Goal: Communication & Community: Share content

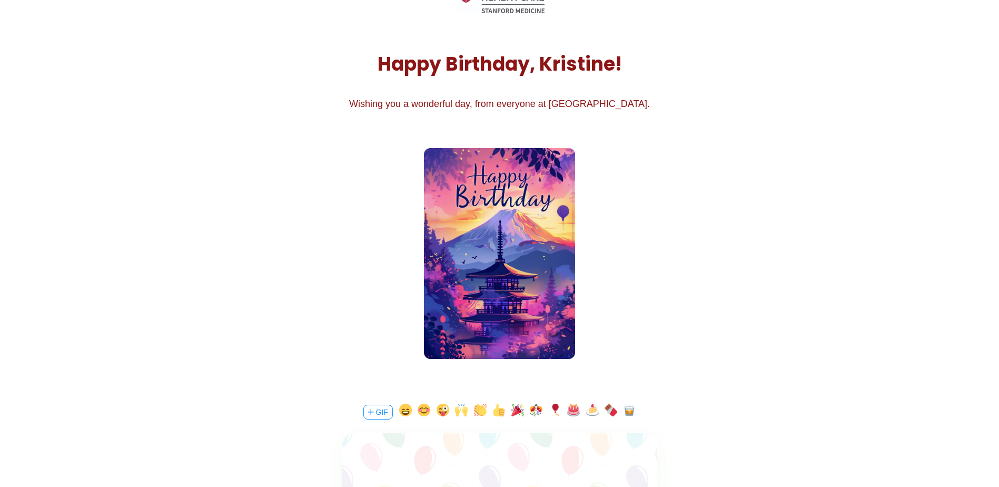
scroll to position [105, 0]
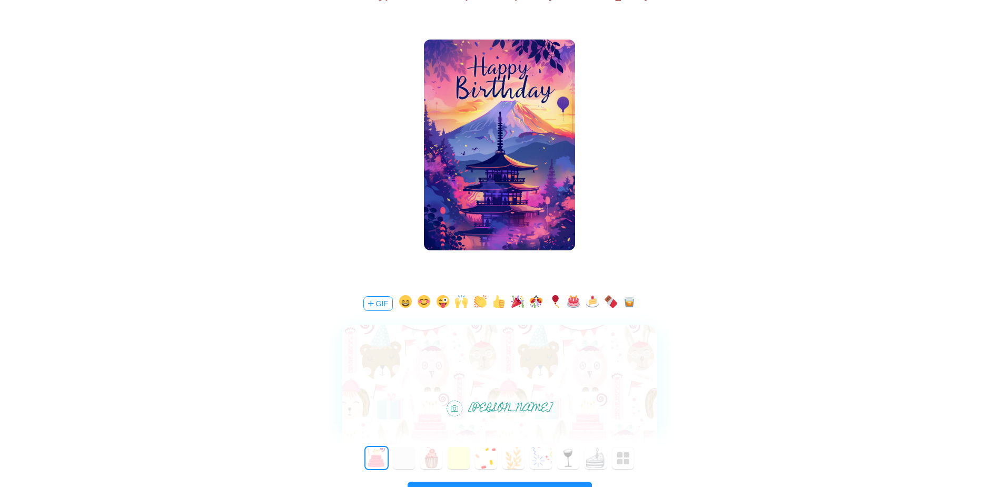
scroll to position [212, 0]
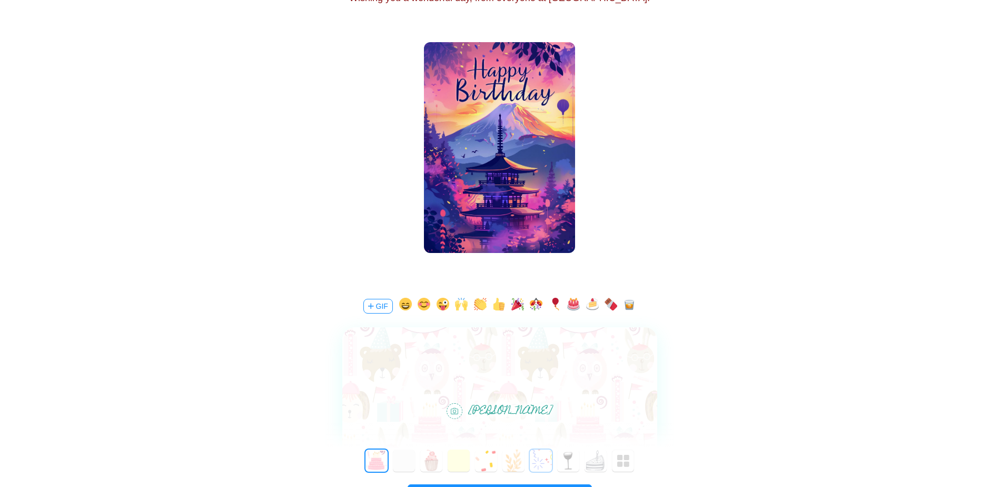
click at [545, 465] on button "6" at bounding box center [541, 460] width 22 height 22
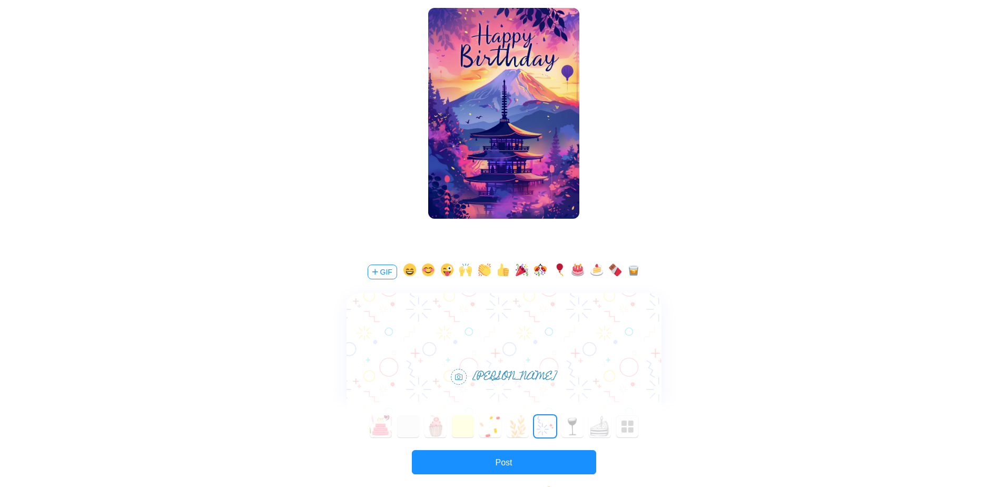
scroll to position [264, 0]
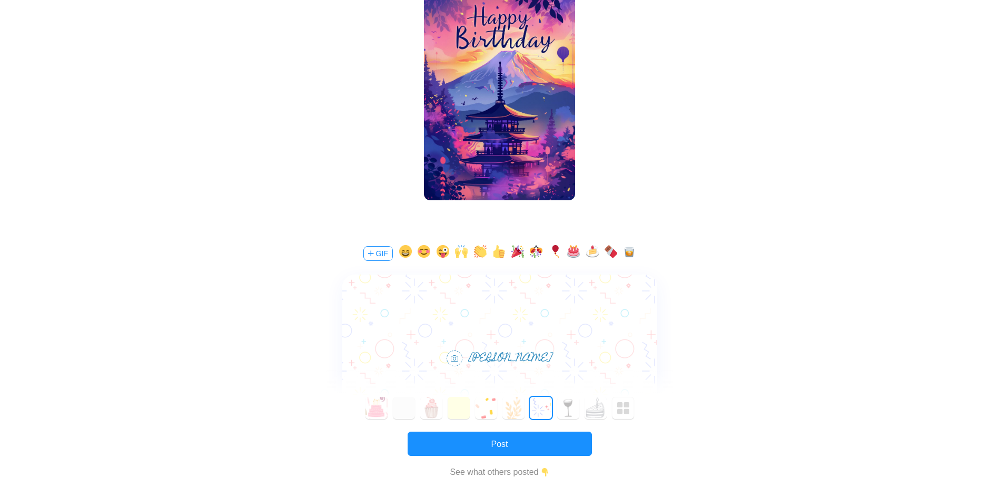
click at [380, 256] on button "GIF" at bounding box center [377, 253] width 29 height 15
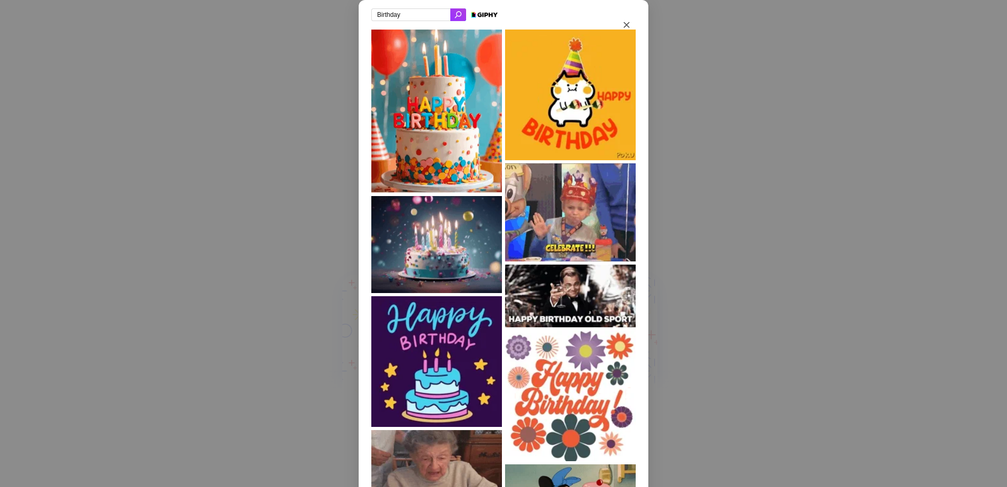
click at [405, 11] on input "Birthday" at bounding box center [410, 14] width 79 height 13
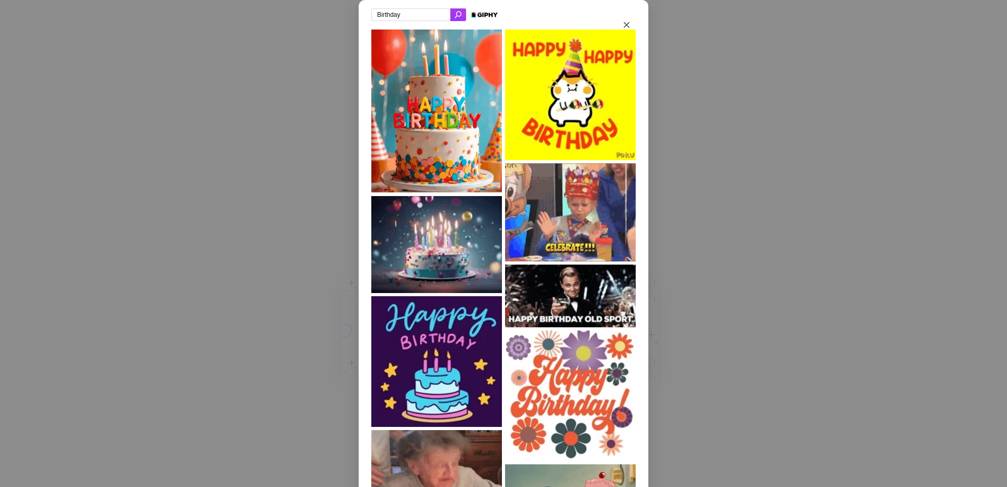
drag, startPoint x: 404, startPoint y: 12, endPoint x: 363, endPoint y: 17, distance: 41.3
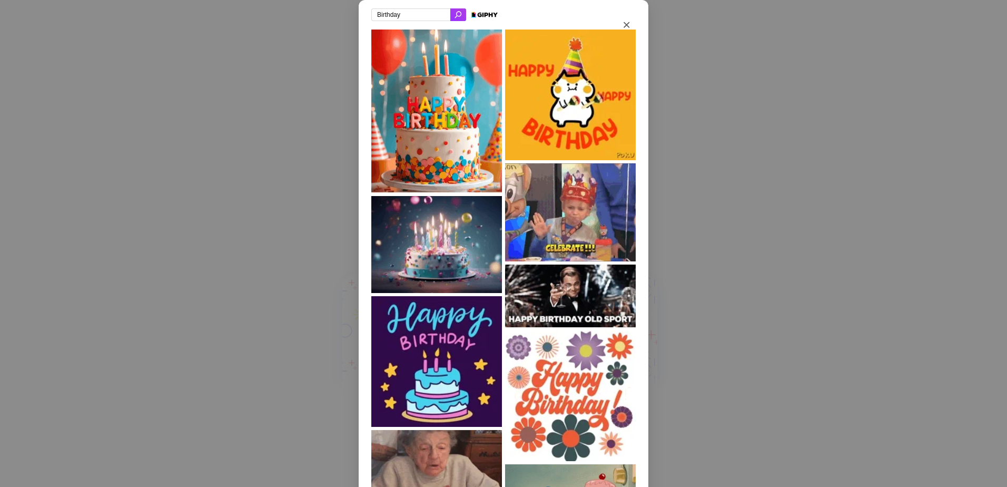
click at [363, 17] on div "Birthday" at bounding box center [504, 380] width 290 height 760
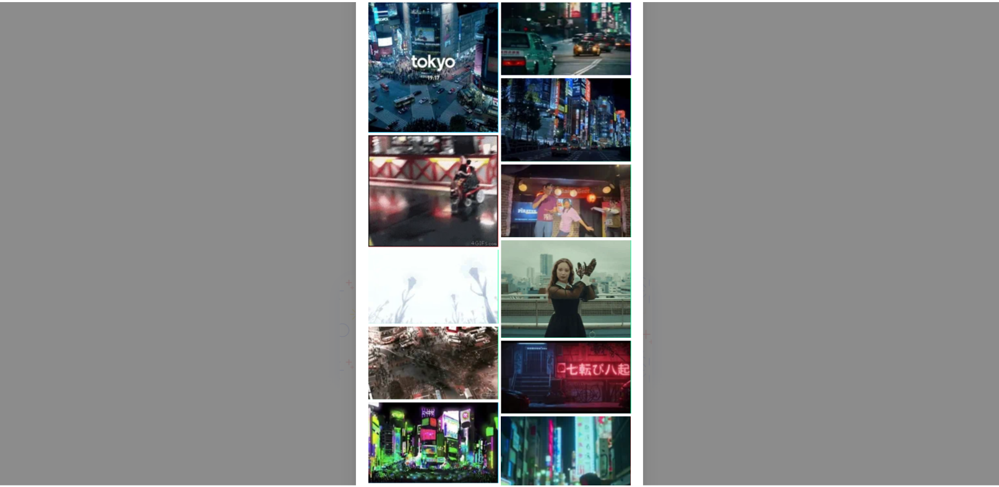
scroll to position [0, 0]
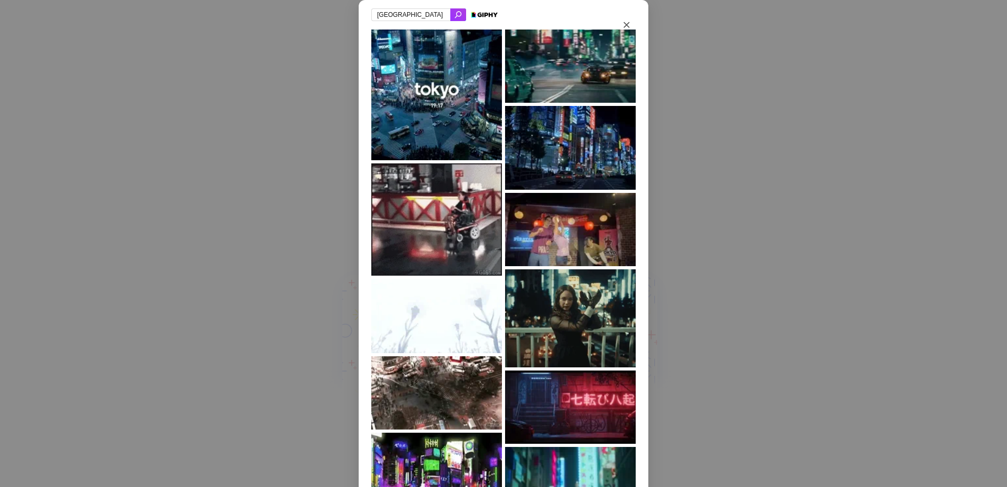
type input "tokyo"
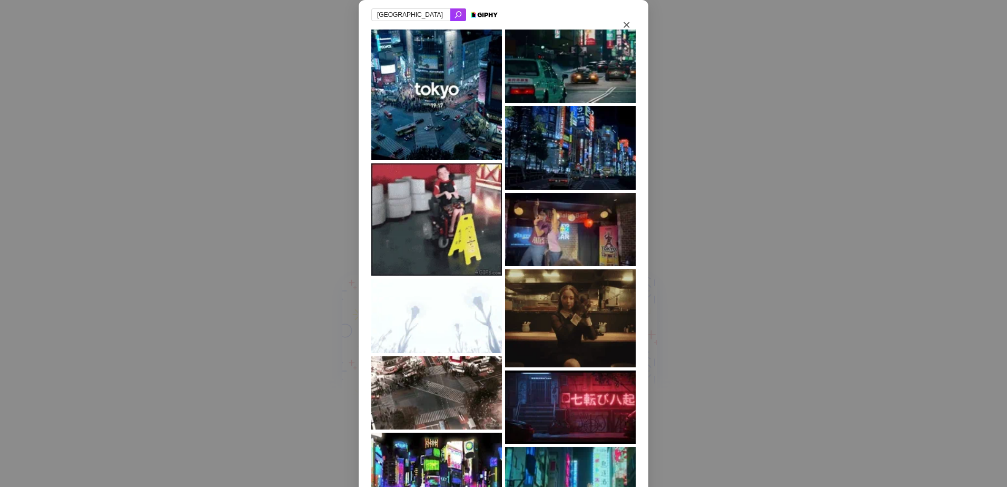
click at [575, 297] on img at bounding box center [570, 318] width 131 height 98
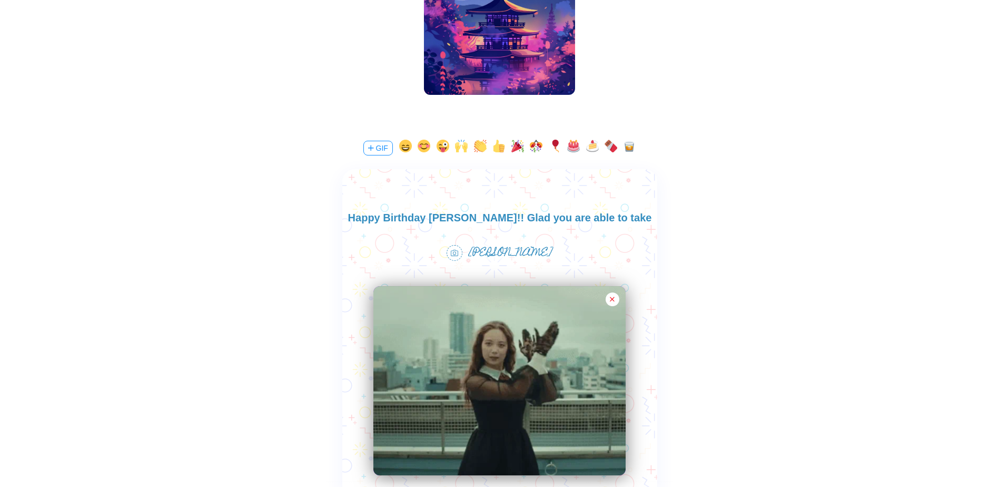
scroll to position [15, 0]
click at [518, 150] on button "button" at bounding box center [517, 148] width 13 height 17
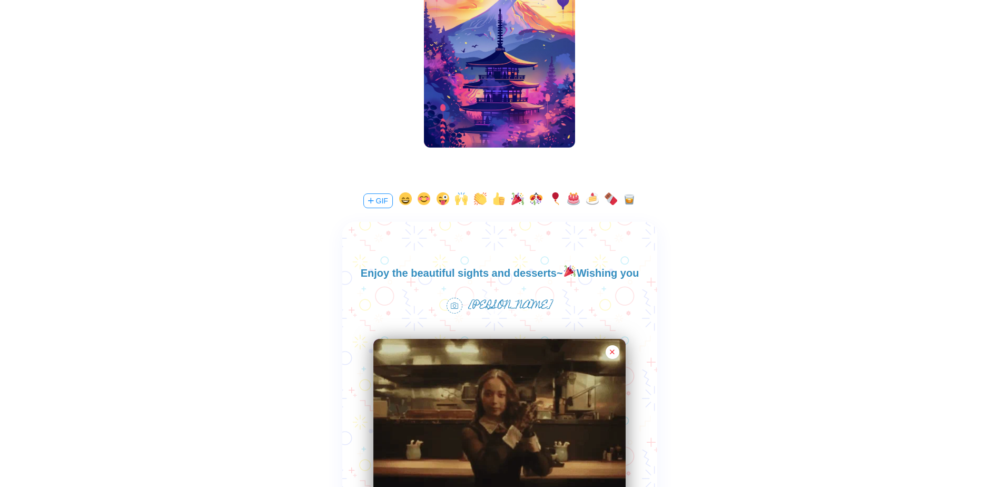
scroll to position [34, 0]
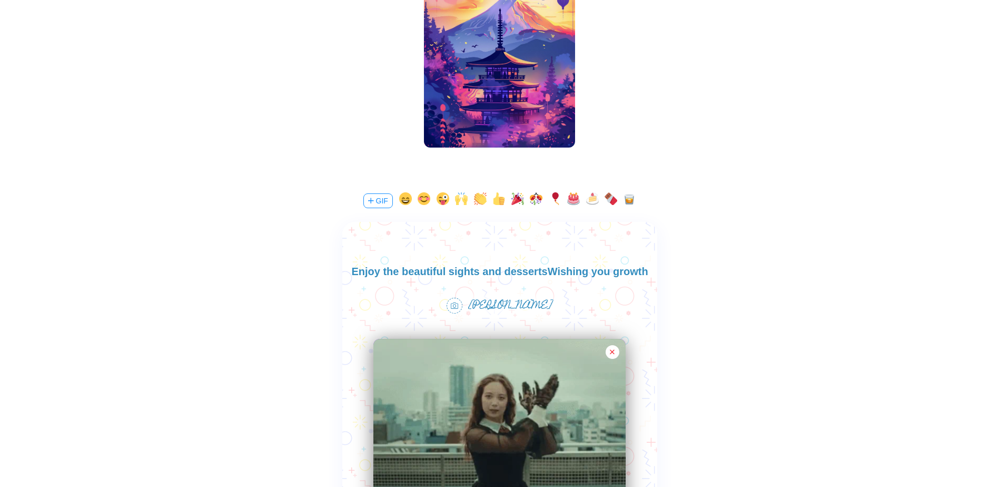
click at [593, 198] on button "button" at bounding box center [592, 200] width 13 height 17
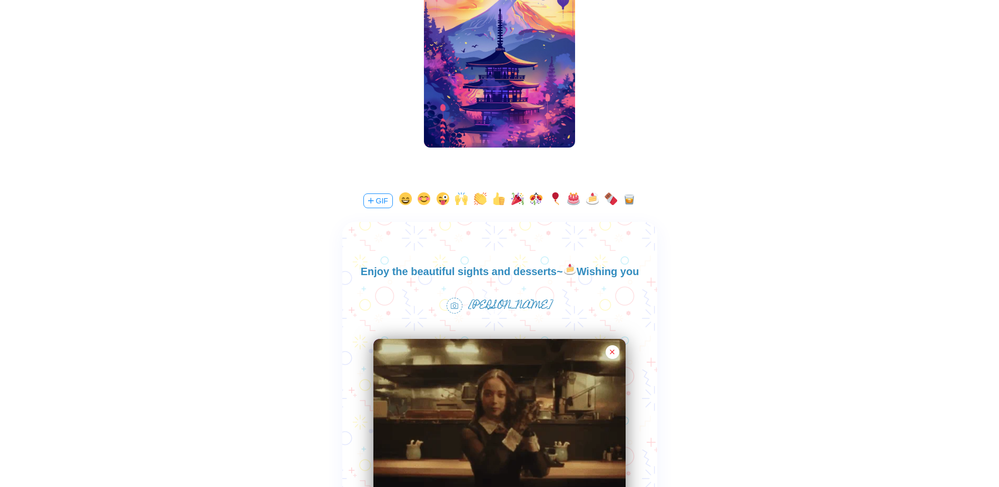
scroll to position [18, 0]
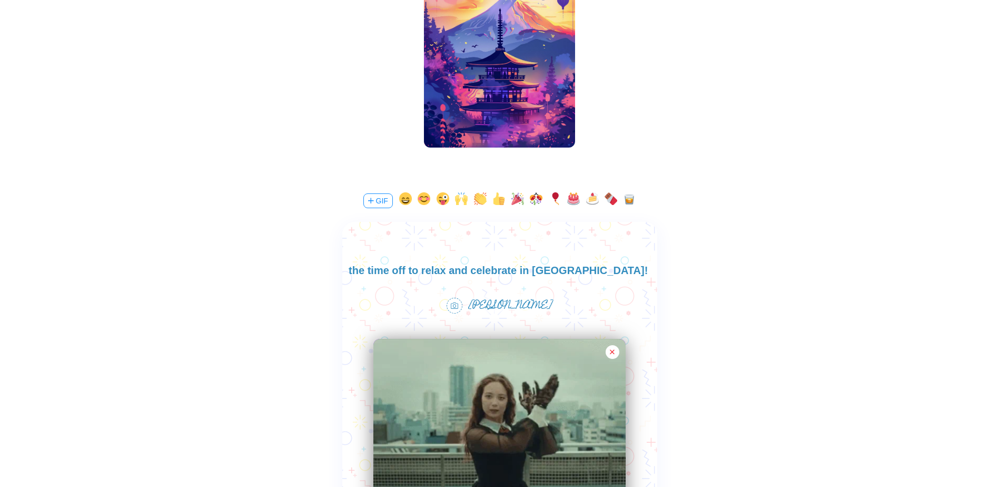
click at [511, 200] on button "button" at bounding box center [517, 200] width 13 height 17
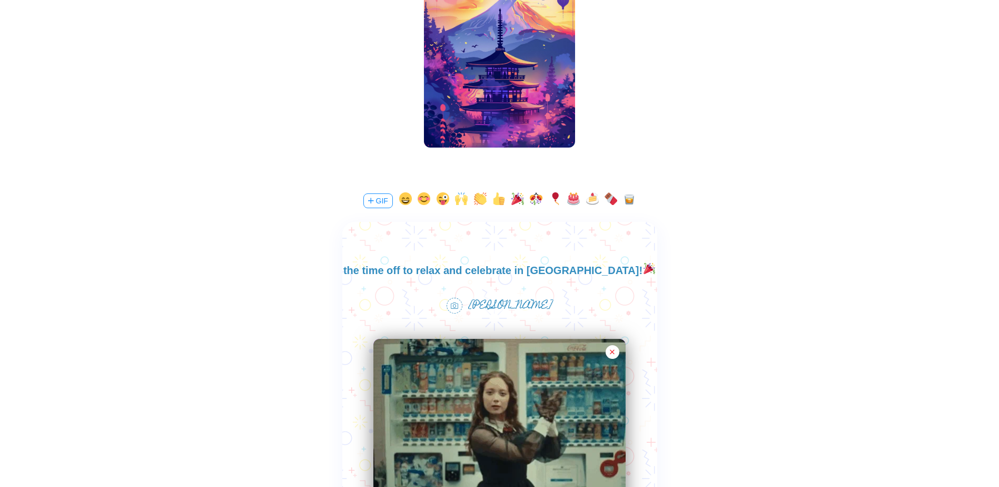
scroll to position [34, 0]
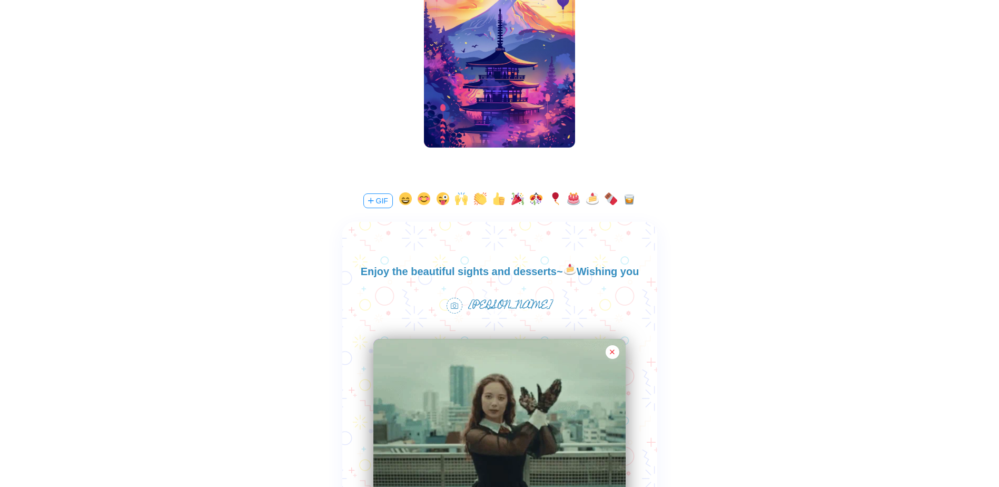
click at [505, 272] on body "Happy Birthday Kristine!! Glad you are able to take the time off to relax and c…" at bounding box center [499, 262] width 315 height 67
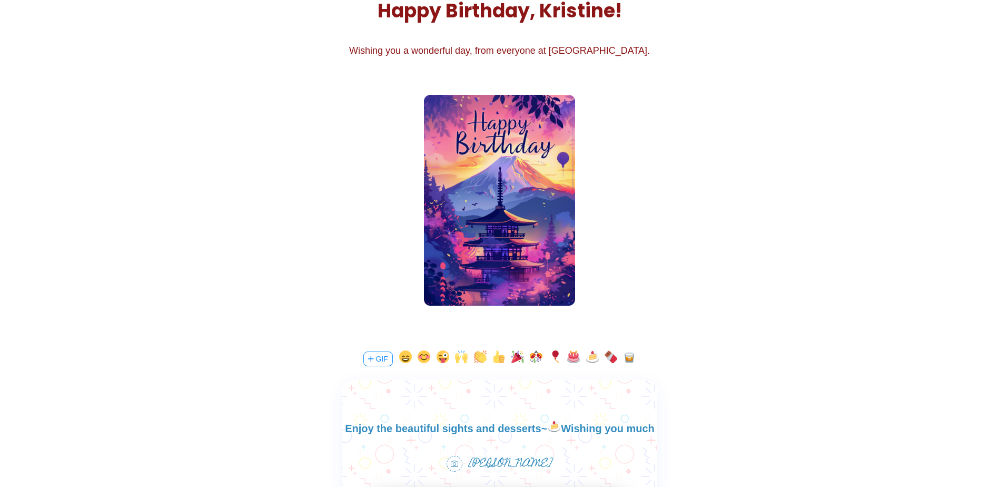
scroll to position [49, 0]
click at [473, 431] on body "Happy Birthday Kristine!! Glad you are able to take the time off to relax and c…" at bounding box center [499, 405] width 315 height 67
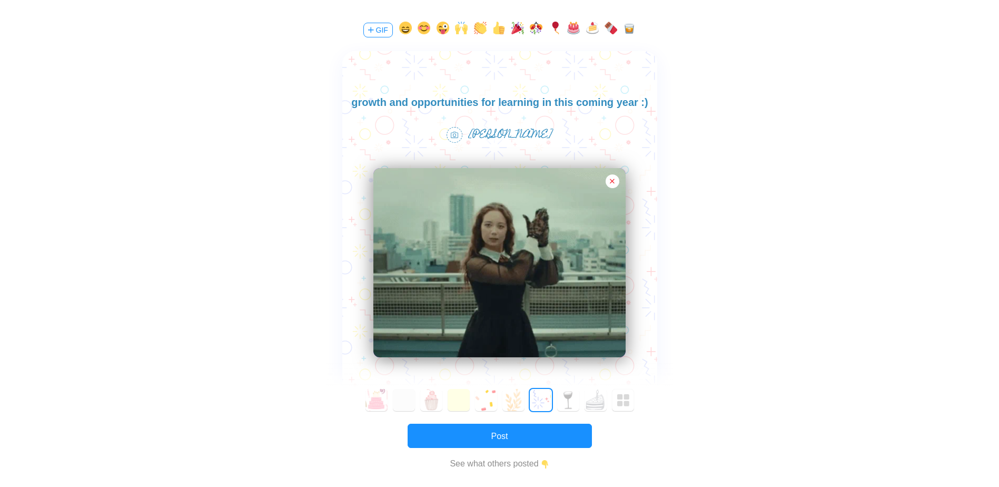
scroll to position [528, 0]
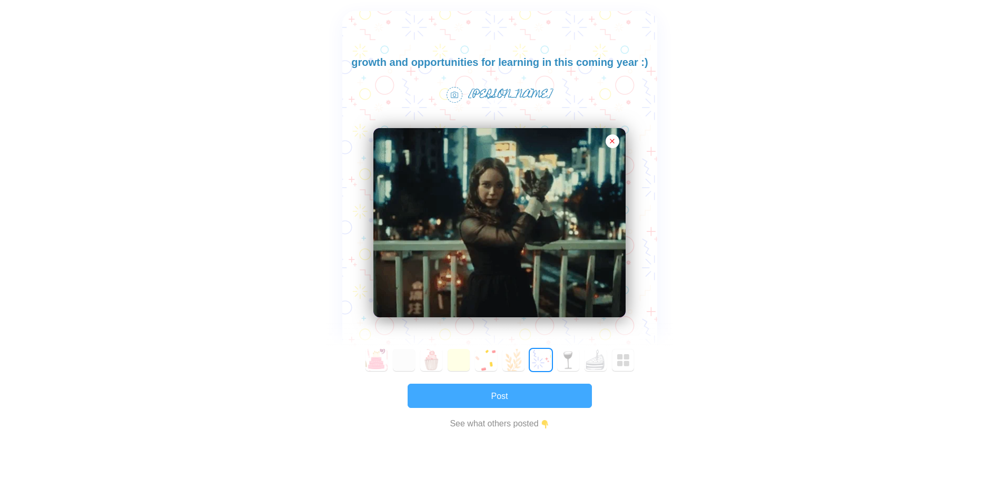
click at [549, 402] on button "Post" at bounding box center [500, 395] width 184 height 24
